Goal: Task Accomplishment & Management: Use online tool/utility

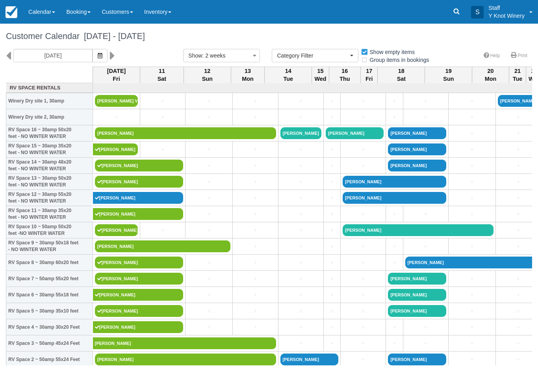
select select
click at [115, 107] on link "[PERSON_NAME] Valley" at bounding box center [116, 101] width 43 height 12
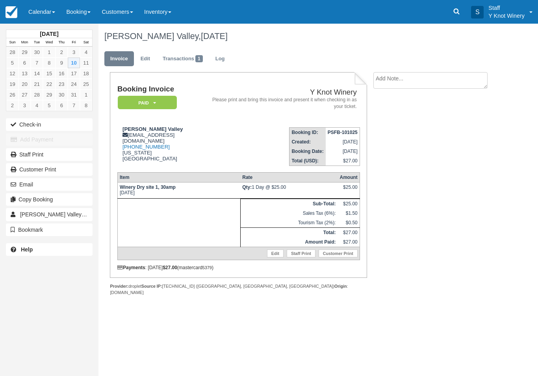
click at [32, 119] on button "Check-in" at bounding box center [49, 124] width 87 height 13
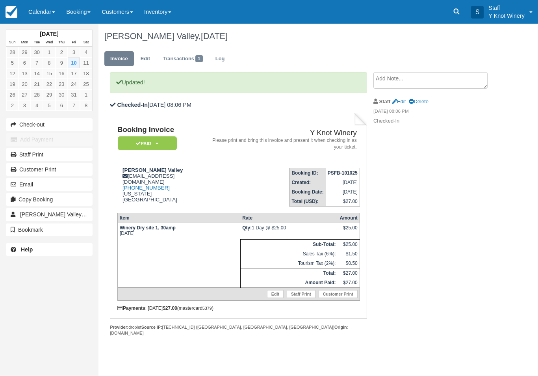
click at [48, 11] on link "Calendar" at bounding box center [42, 12] width 38 height 24
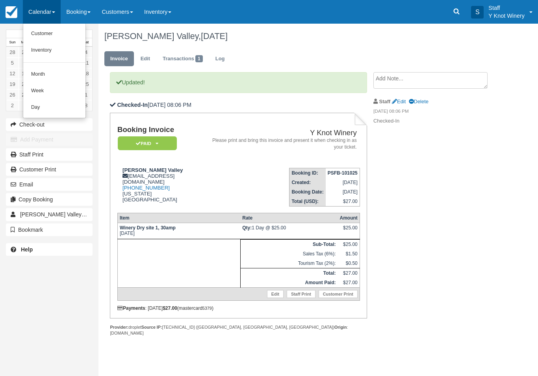
click at [48, 37] on link "Customer" at bounding box center [54, 34] width 62 height 17
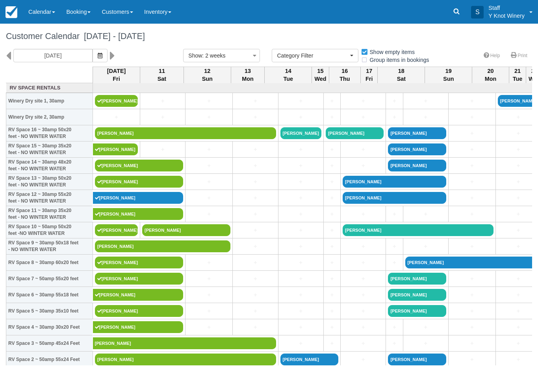
select select
click at [34, 14] on link "Calendar" at bounding box center [42, 12] width 38 height 24
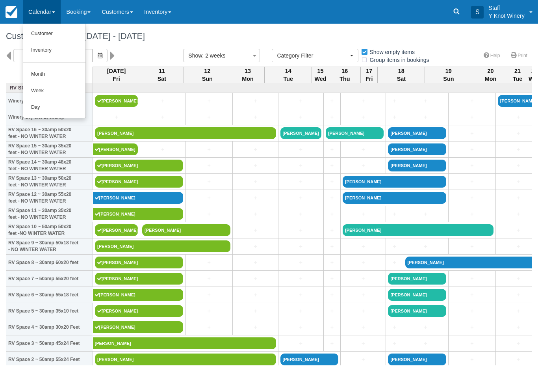
click at [40, 37] on link "Customer" at bounding box center [54, 34] width 62 height 17
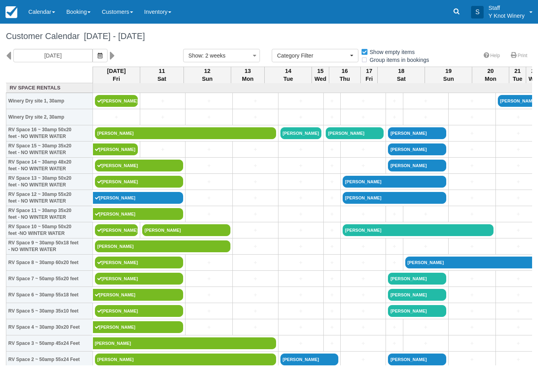
select select
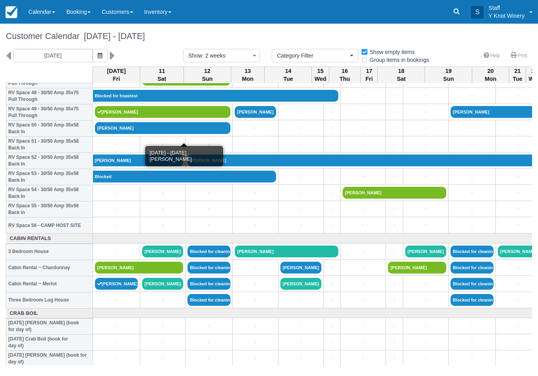
scroll to position [796, 0]
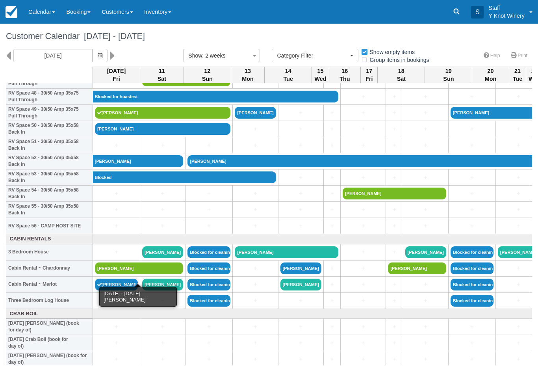
click at [118, 274] on link "[PERSON_NAME]" at bounding box center [139, 268] width 88 height 12
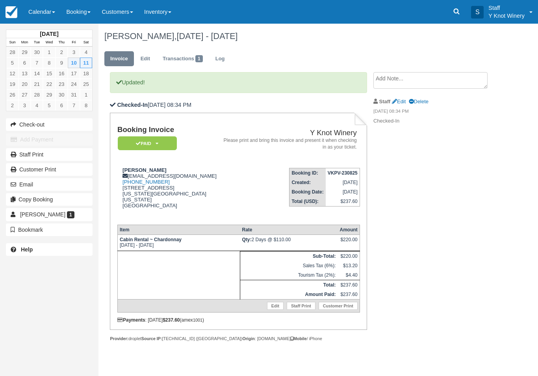
click at [44, 13] on link "Calendar" at bounding box center [42, 12] width 38 height 24
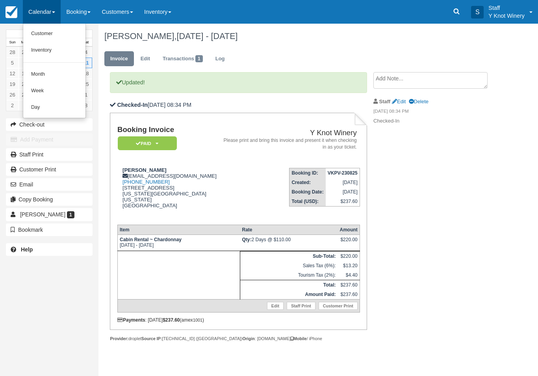
click at [50, 28] on link "Customer" at bounding box center [54, 34] width 62 height 17
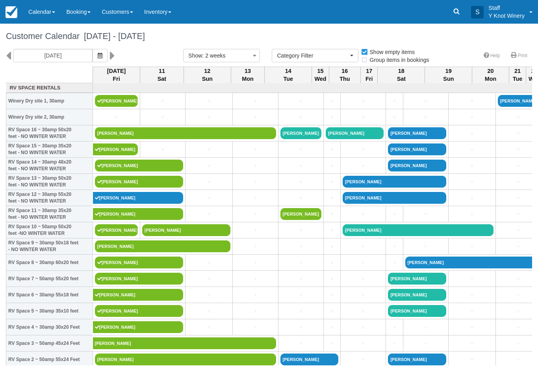
select select
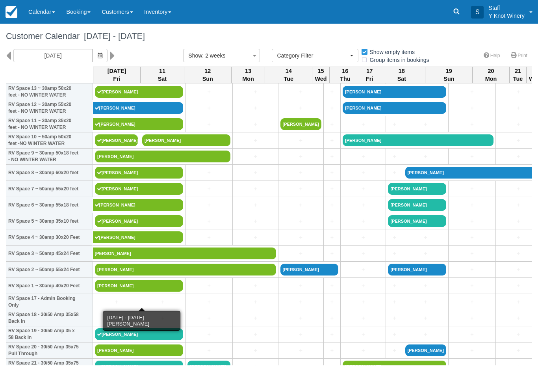
scroll to position [90, 0]
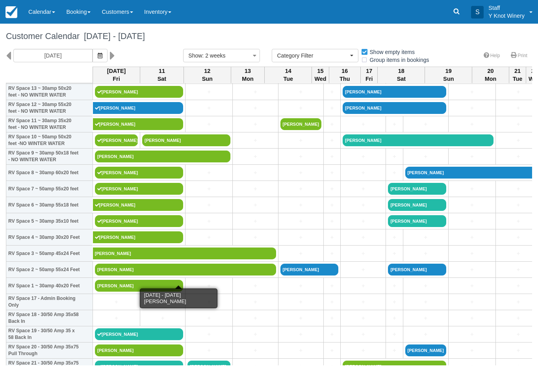
click at [154, 275] on link "[PERSON_NAME]" at bounding box center [185, 270] width 181 height 12
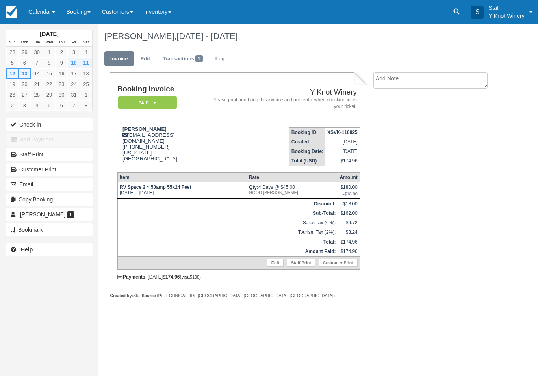
click at [30, 116] on div "[DATE] Sun Mon Tue Wed Thu Fri Sat 28 29 30 1 2 3 4 5 6 7 8 9 10 11 12 13 14 15…" at bounding box center [49, 143] width 87 height 239
click at [31, 123] on button "Check-in" at bounding box center [49, 124] width 87 height 13
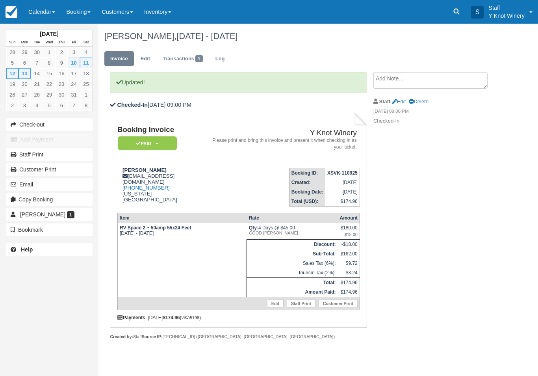
click at [41, 14] on link "Calendar" at bounding box center [42, 12] width 38 height 24
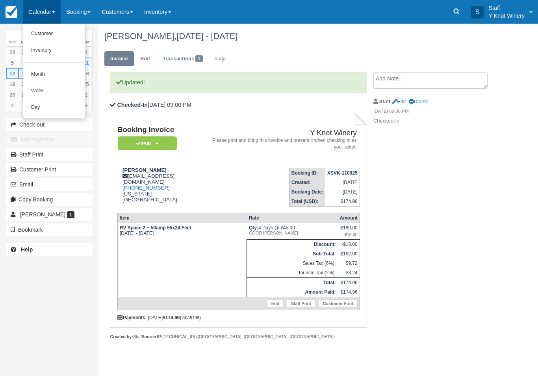
click at [51, 32] on link "Customer" at bounding box center [54, 34] width 62 height 17
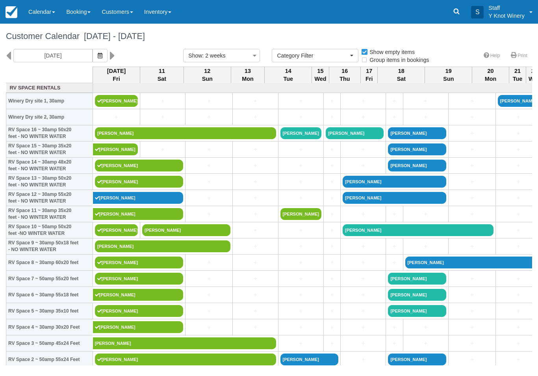
select select
